Goal: Task Accomplishment & Management: Manage account settings

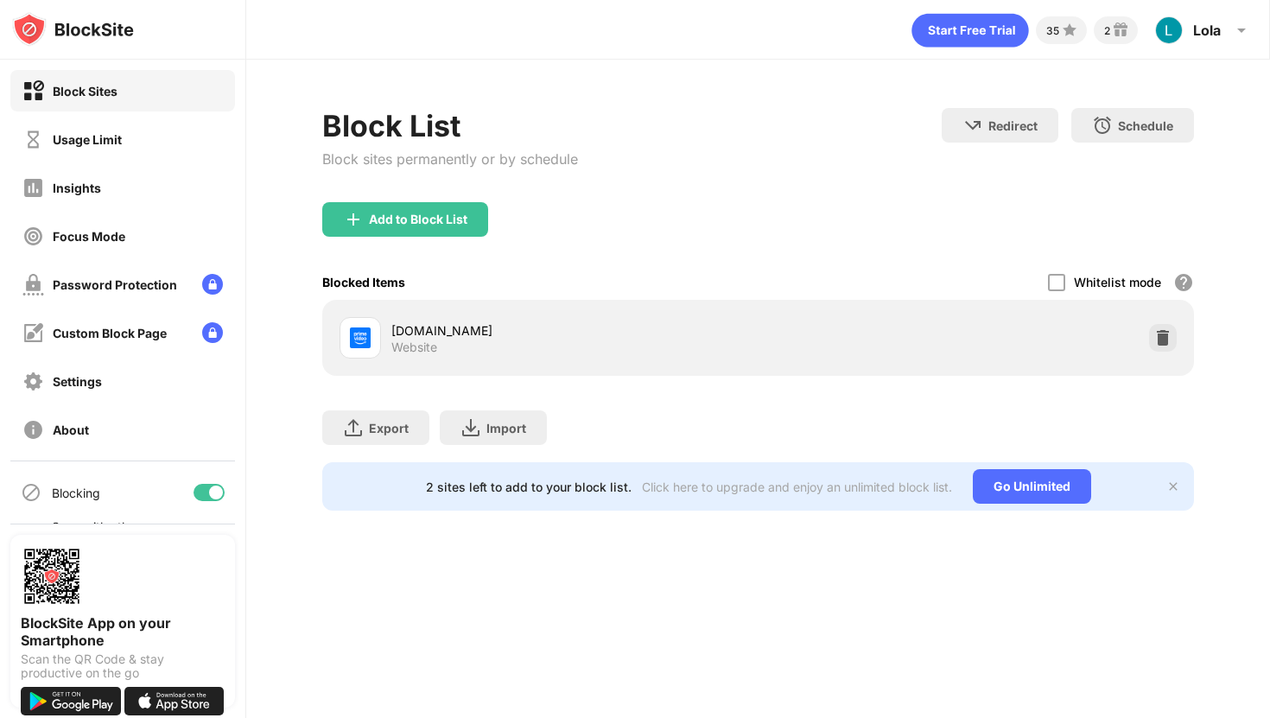
click at [103, 149] on div "Usage Limit" at bounding box center [71, 140] width 99 height 22
